Goal: Task Accomplishment & Management: Use online tool/utility

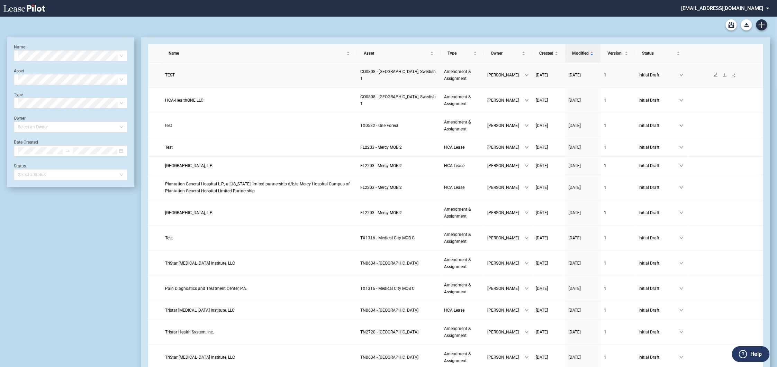
click at [174, 76] on link "TEST" at bounding box center [259, 75] width 188 height 7
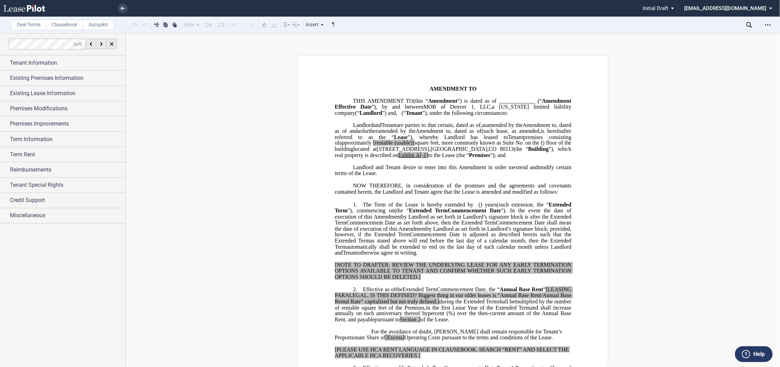
click at [116, 8] on li at bounding box center [99, 8] width 57 height 17
click at [122, 9] on icon at bounding box center [123, 8] width 4 height 3
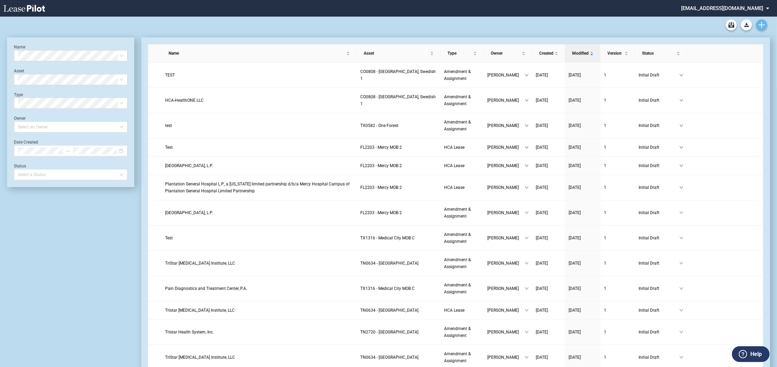
click at [765, 21] on div "Medical Office Lease Blank Form Medical Office Amendment Blank Form Medical Off…" at bounding box center [388, 25] width 763 height 17
click at [763, 24] on icon "Create new document" at bounding box center [761, 25] width 6 height 6
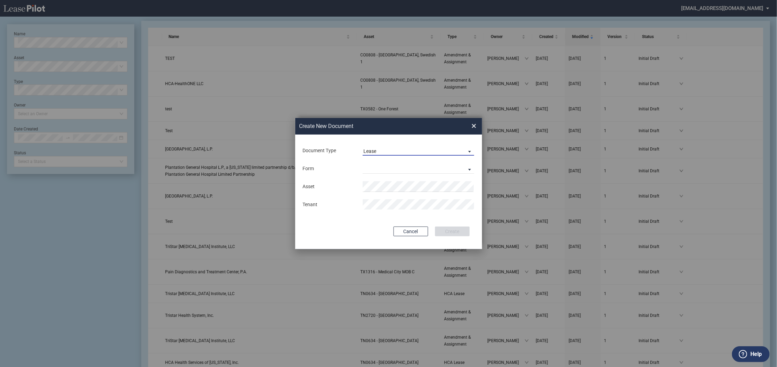
click at [404, 149] on span "Lease" at bounding box center [412, 151] width 99 height 7
click at [400, 168] on md-option "Amendment" at bounding box center [419, 168] width 123 height 17
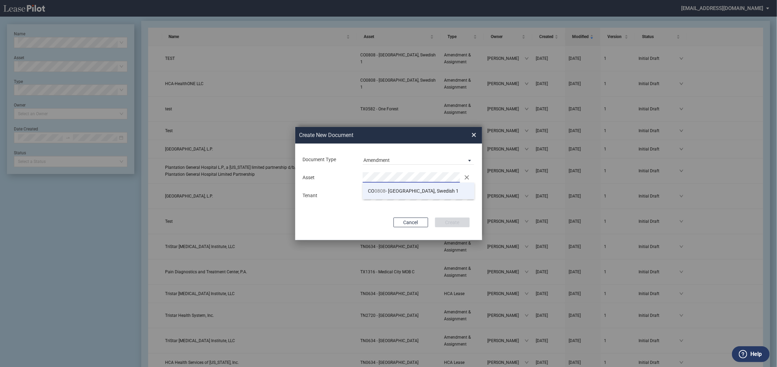
click at [409, 194] on li "CO 0808 - Denver, Swedish 1" at bounding box center [419, 191] width 112 height 17
click at [457, 223] on button "Create" at bounding box center [452, 223] width 35 height 10
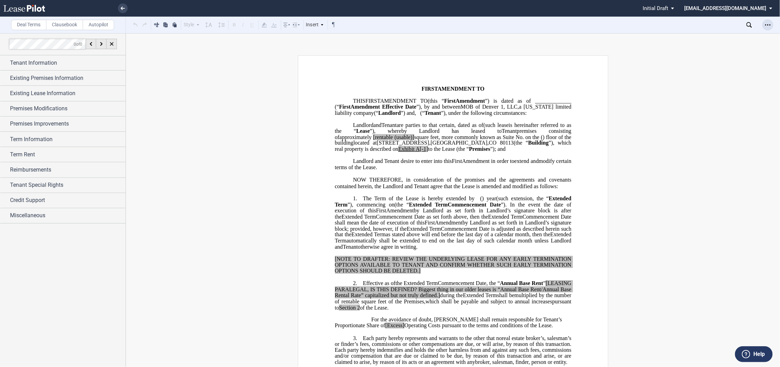
click at [764, 22] on div "Open Lease options menu" at bounding box center [768, 24] width 11 height 11
click at [711, 86] on div "Compare" at bounding box center [728, 88] width 84 height 6
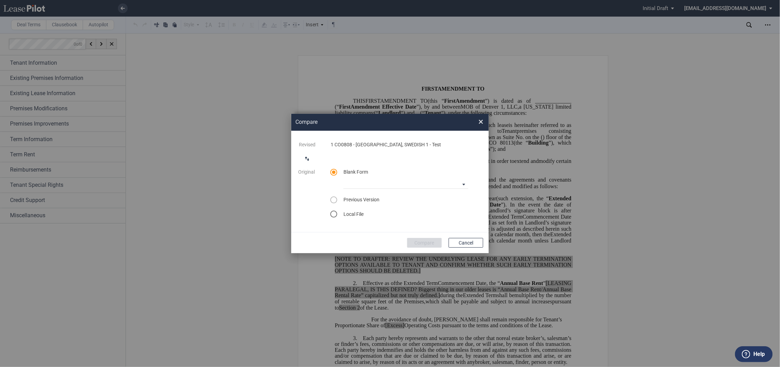
click at [303, 157] on md-icon "switch comparison direction" at bounding box center [307, 159] width 8 height 8
click at [334, 215] on div "select word doc" at bounding box center [333, 214] width 7 height 7
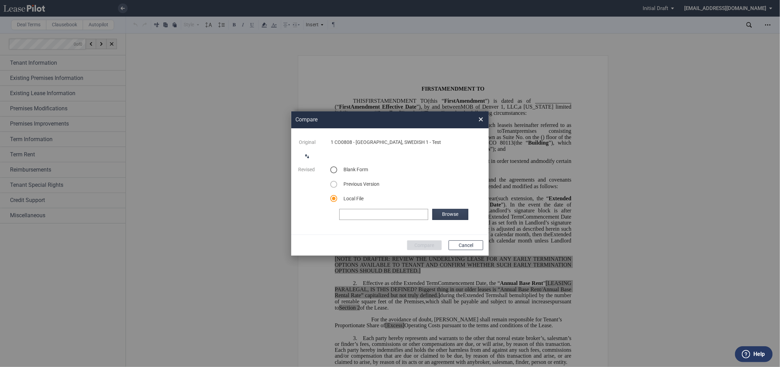
click at [438, 216] on label "Browse" at bounding box center [450, 214] width 36 height 11
click at [423, 246] on button "Compare" at bounding box center [424, 245] width 35 height 10
